Goal: Task Accomplishment & Management: Use online tool/utility

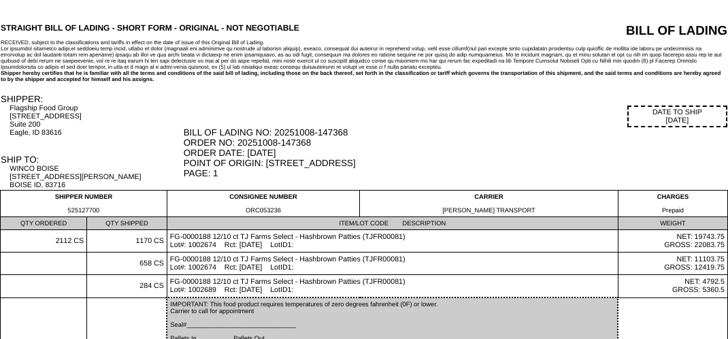
scroll to position [101, 0]
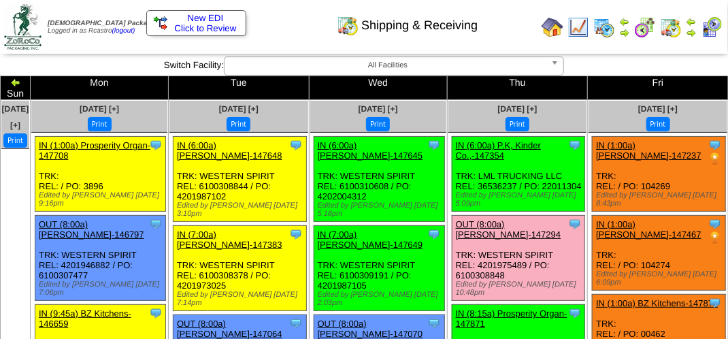
drag, startPoint x: 465, startPoint y: 114, endPoint x: 105, endPoint y: 263, distance: 389.5
click at [506, 117] on button "Print" at bounding box center [518, 124] width 24 height 14
click at [464, 240] on link "OUT (8:00a) [PERSON_NAME]-147294" at bounding box center [509, 229] width 106 height 20
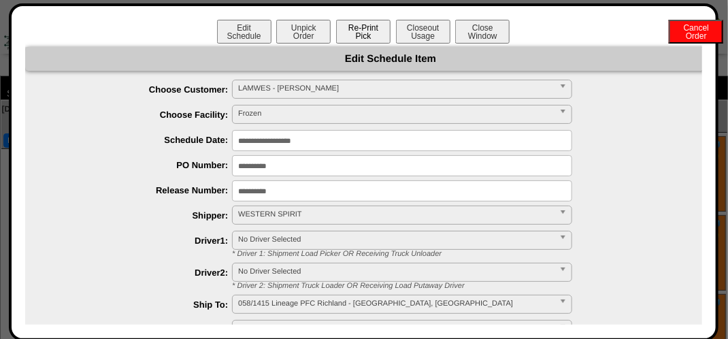
click at [355, 29] on button "Re-Print Pick" at bounding box center [363, 32] width 54 height 24
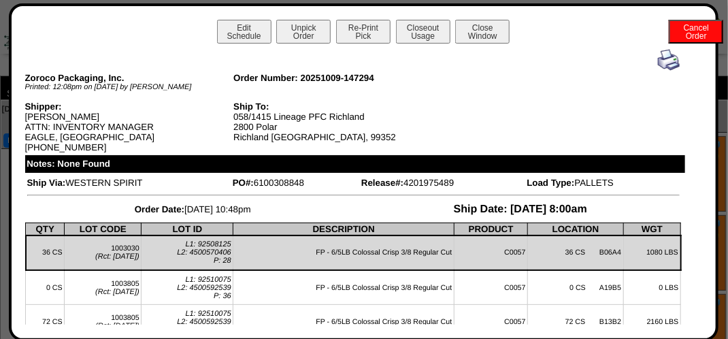
click at [664, 61] on img at bounding box center [669, 60] width 22 height 22
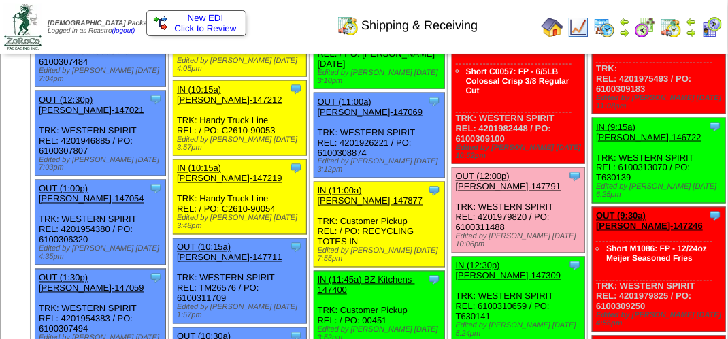
scroll to position [885, 0]
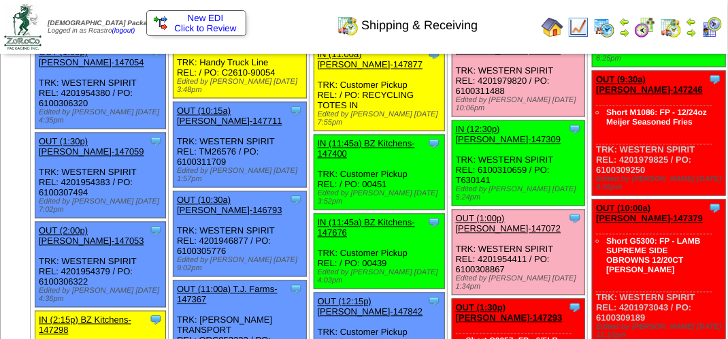
click at [463, 56] on link "OUT (12:00p) [PERSON_NAME]-147791" at bounding box center [509, 45] width 106 height 20
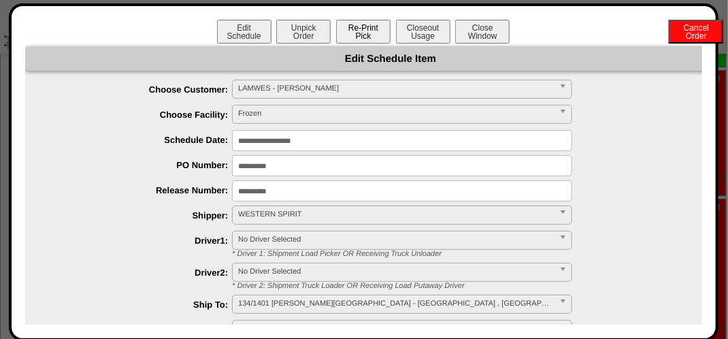
click at [364, 31] on button "Re-Print Pick" at bounding box center [363, 32] width 54 height 24
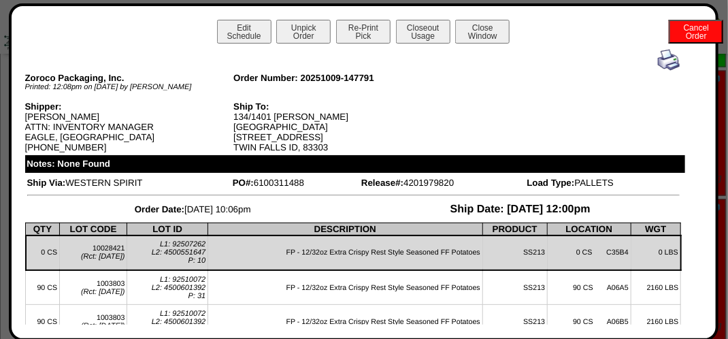
click at [662, 67] on img at bounding box center [669, 60] width 22 height 22
